Goal: Task Accomplishment & Management: Manage account settings

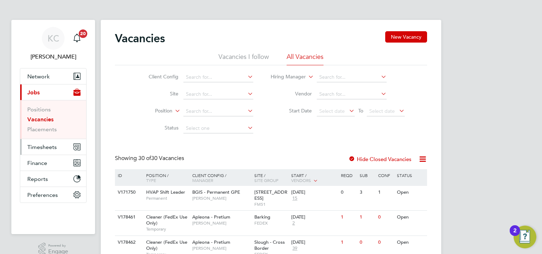
click at [51, 146] on span "Timesheets" at bounding box center [41, 147] width 29 height 7
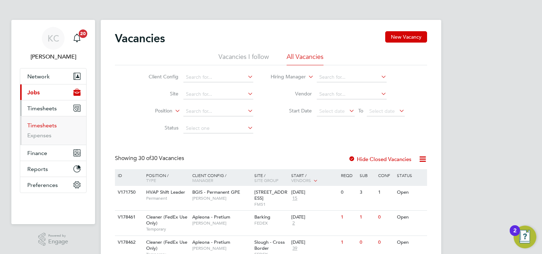
click at [50, 125] on link "Timesheets" at bounding box center [41, 125] width 29 height 7
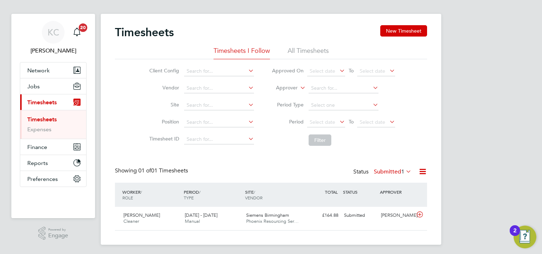
scroll to position [8, 0]
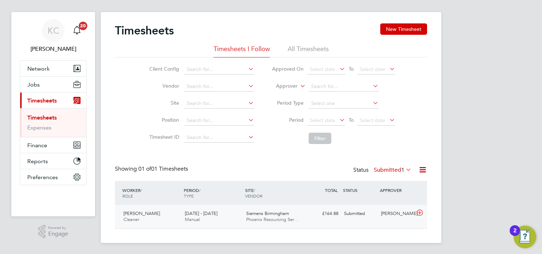
click at [362, 215] on div "Submitted" at bounding box center [359, 214] width 37 height 12
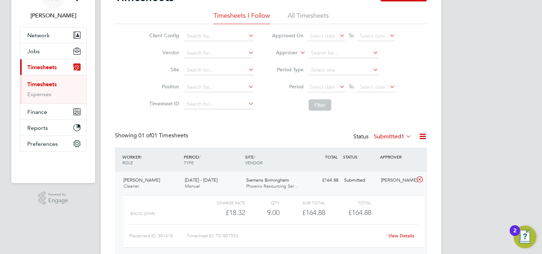
scroll to position [73, 0]
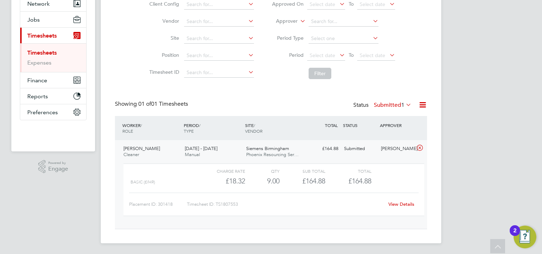
click at [403, 206] on link "View Details" at bounding box center [401, 204] width 26 height 6
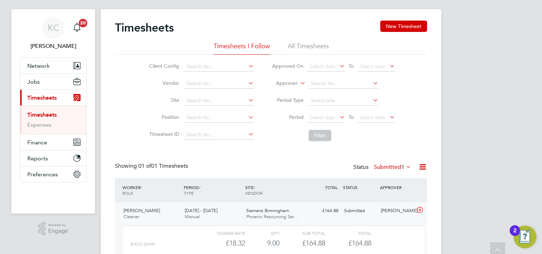
scroll to position [0, 0]
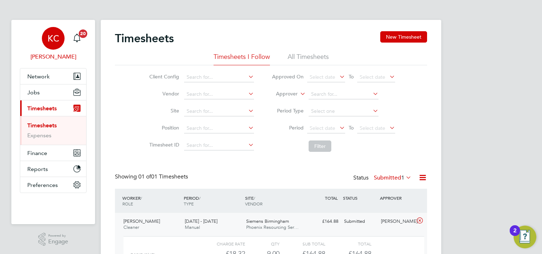
click at [65, 37] on link "KC [PERSON_NAME]" at bounding box center [53, 44] width 67 height 34
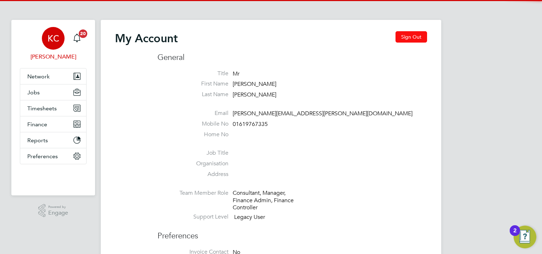
click at [411, 33] on button "Sign Out" at bounding box center [411, 36] width 32 height 11
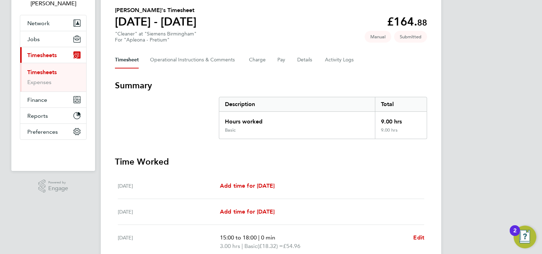
scroll to position [71, 0]
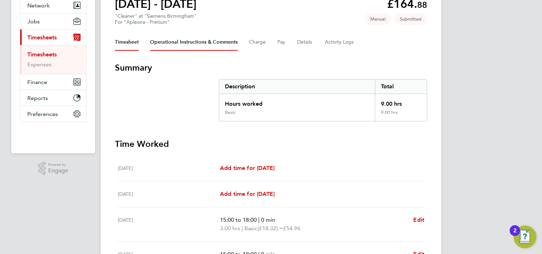
click at [223, 44] on Comments-tab "Operational Instructions & Comments" at bounding box center [194, 42] width 88 height 17
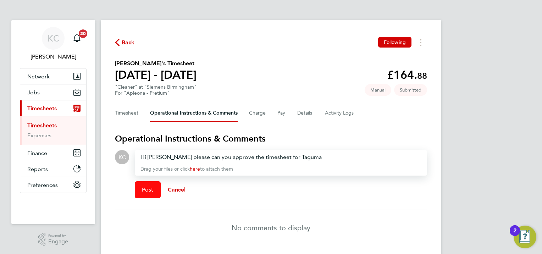
click at [151, 191] on span "Post" at bounding box center [148, 189] width 12 height 7
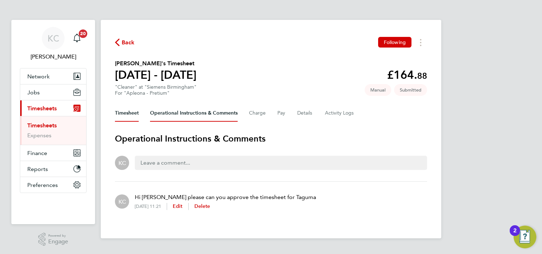
click at [129, 112] on button "Timesheet" at bounding box center [127, 113] width 24 height 17
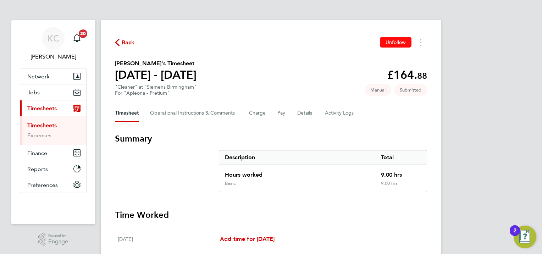
click at [390, 41] on span "Unfollow" at bounding box center [396, 42] width 20 height 6
